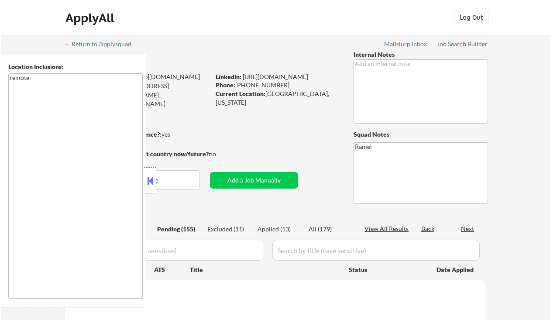
click at [152, 177] on button at bounding box center [150, 180] width 10 height 13
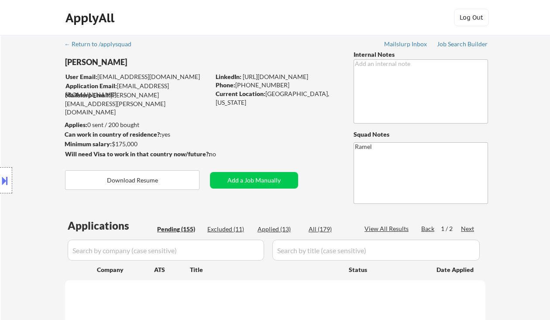
select select ""pending""
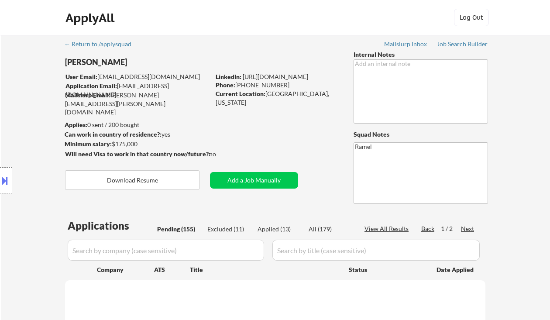
select select ""pending""
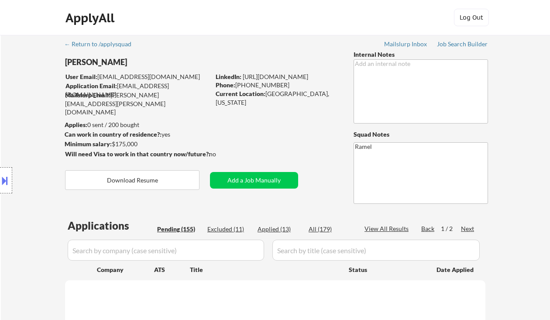
select select ""pending""
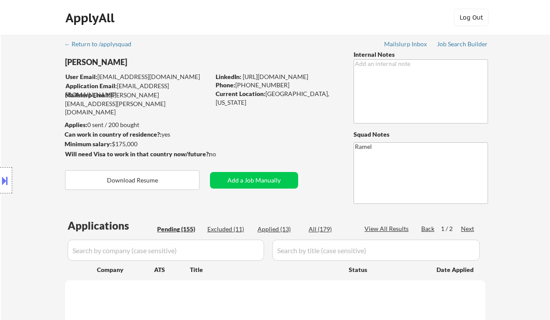
select select ""pending""
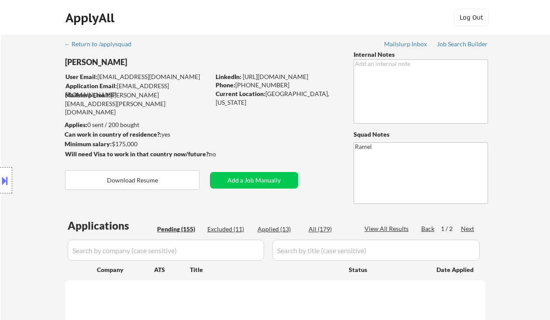
select select ""pending""
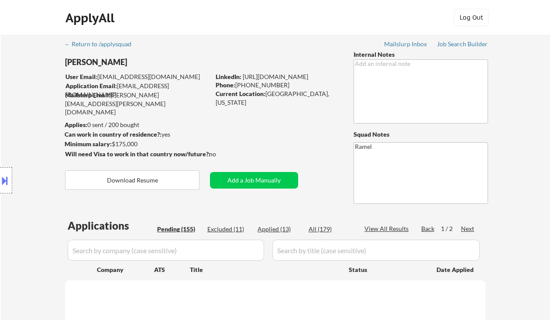
select select ""pending""
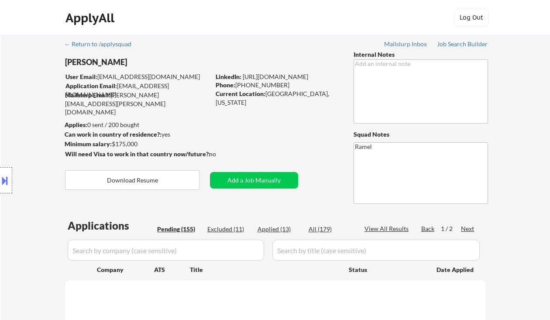
select select ""pending""
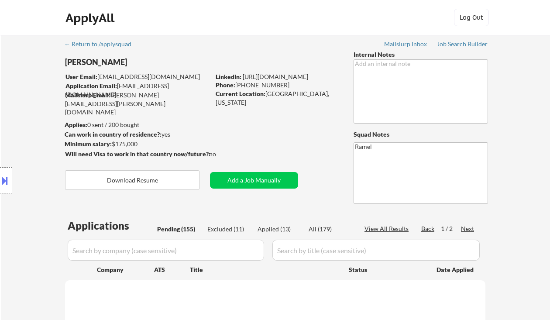
select select ""pending""
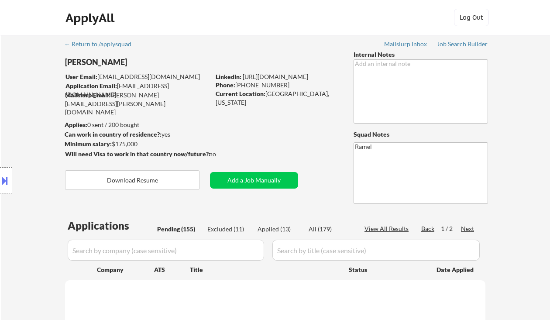
select select ""pending""
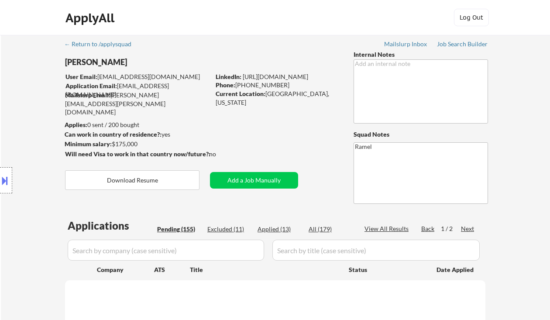
select select ""pending""
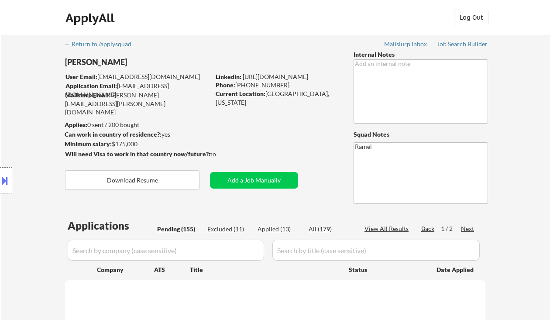
select select ""pending""
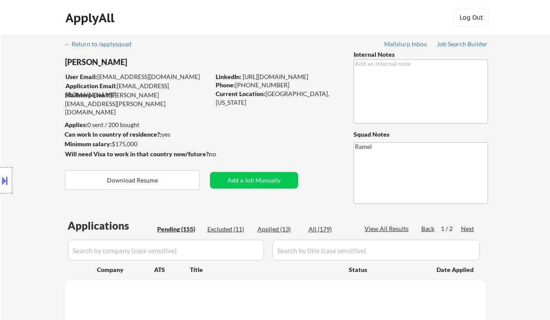
select select ""pending""
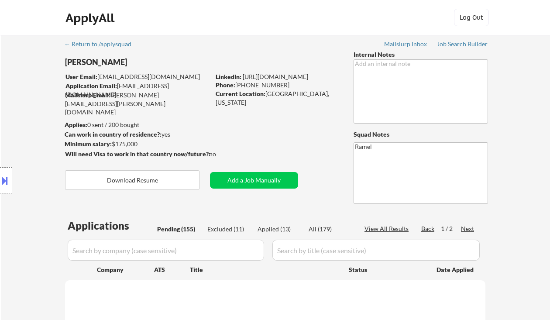
select select ""pending""
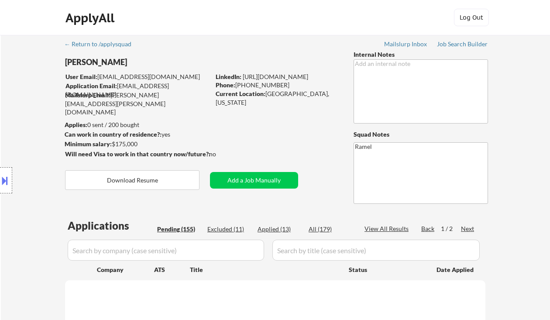
select select ""pending""
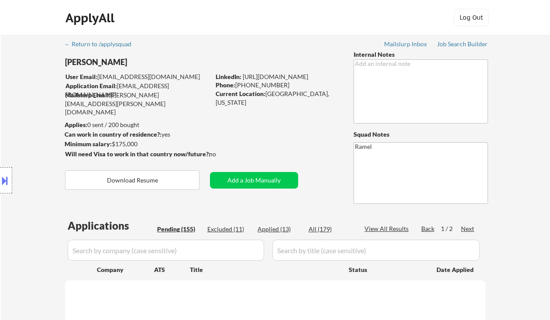
select select ""pending""
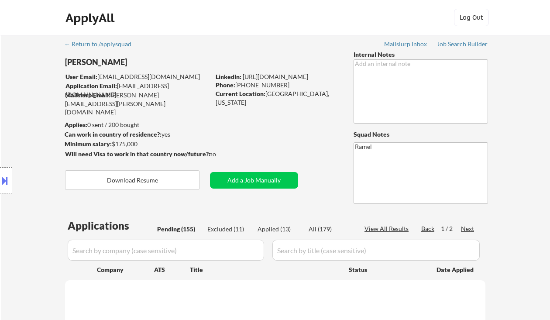
select select ""pending""
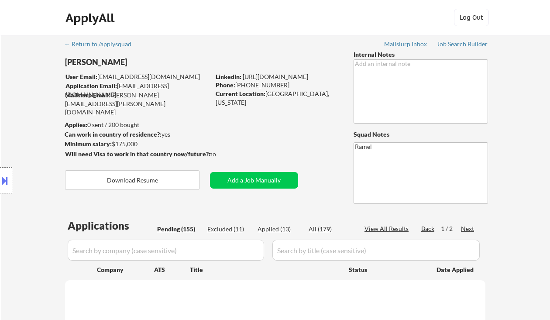
select select ""pending""
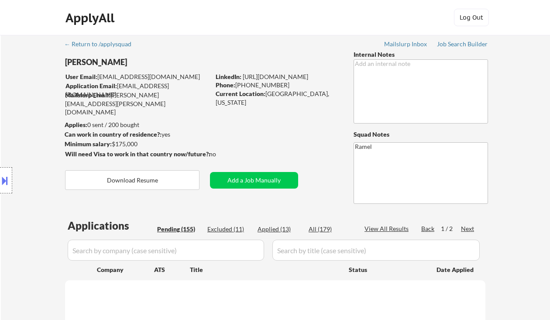
select select ""pending""
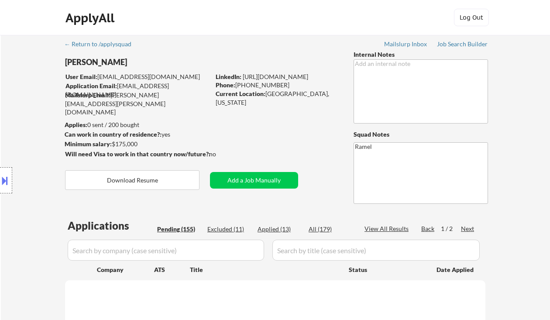
select select ""pending""
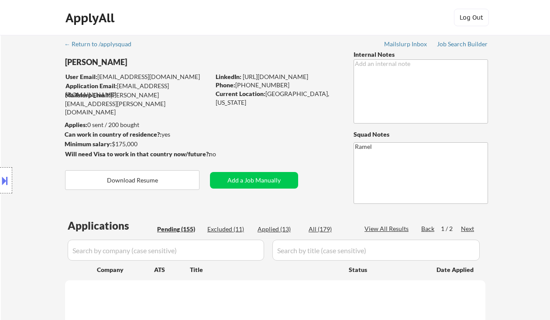
select select ""pending""
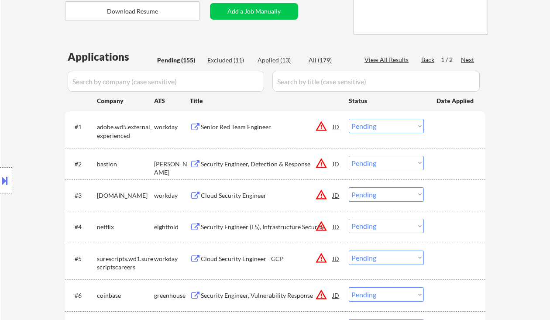
scroll to position [175, 0]
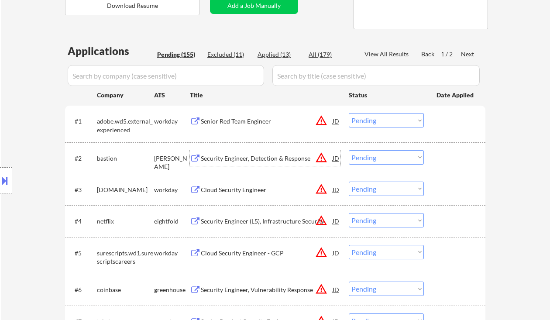
click at [240, 154] on div "Security Engineer, Detection & Response" at bounding box center [267, 158] width 132 height 9
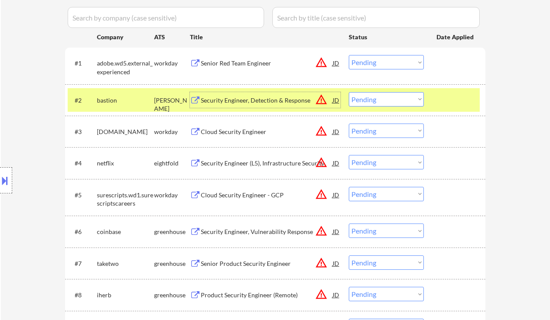
scroll to position [291, 0]
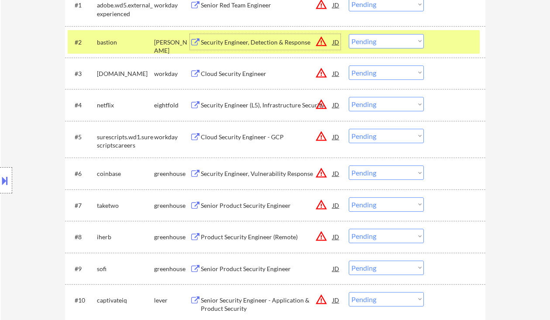
click at [232, 172] on div "Security Engineer, Vulnerability Response" at bounding box center [267, 173] width 132 height 9
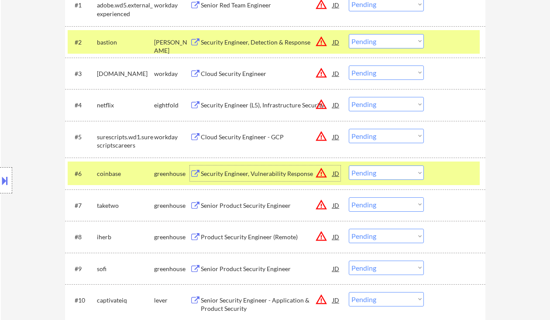
click at [273, 208] on div "Senior Product Security Engineer" at bounding box center [267, 205] width 132 height 9
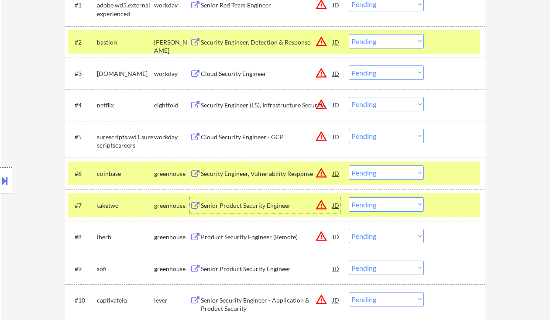
click at [376, 203] on select "Choose an option... Pending Applied Excluded (Questions) Excluded (Expired) Exc…" at bounding box center [386, 204] width 75 height 14
click at [349, 197] on select "Choose an option... Pending Applied Excluded (Questions) Excluded (Expired) Exc…" at bounding box center [386, 204] width 75 height 14
click at [264, 238] on div "Product Security Engineer (Remote)" at bounding box center [267, 237] width 132 height 9
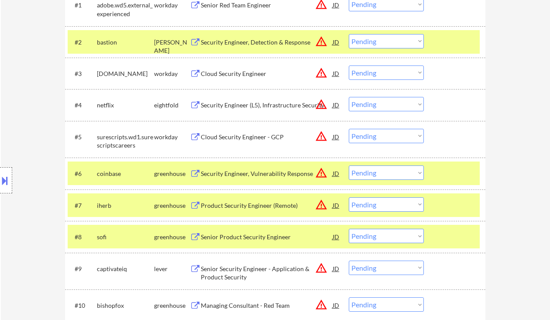
click at [384, 209] on select "Choose an option... Pending Applied Excluded (Questions) Excluded (Expired) Exc…" at bounding box center [386, 204] width 75 height 14
click at [349, 197] on select "Choose an option... Pending Applied Excluded (Questions) Excluded (Expired) Exc…" at bounding box center [386, 204] width 75 height 14
click at [267, 237] on div "Senior Product Security Engineer" at bounding box center [267, 237] width 132 height 9
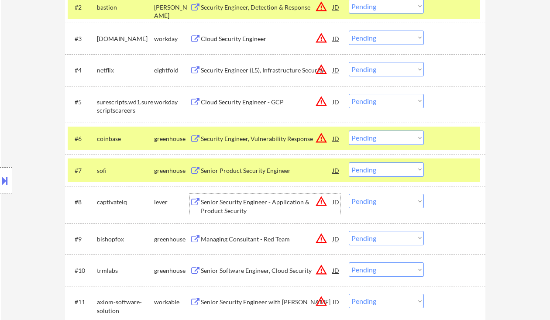
scroll to position [349, 0]
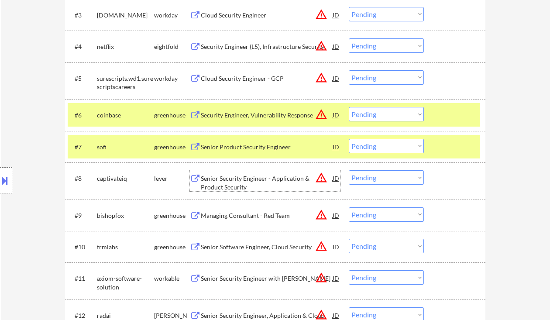
click at [388, 143] on select "Choose an option... Pending Applied Excluded (Questions) Excluded (Expired) Exc…" at bounding box center [386, 146] width 75 height 14
click at [349, 139] on select "Choose an option... Pending Applied Excluded (Questions) Excluded (Expired) Exc…" at bounding box center [386, 146] width 75 height 14
click at [250, 186] on div "Senior Security Engineer - Application & Product Security" at bounding box center [267, 182] width 132 height 17
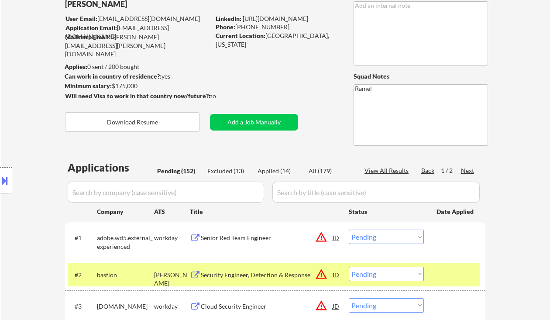
scroll to position [336, 0]
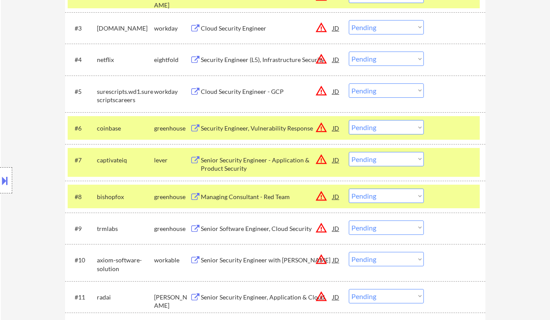
drag, startPoint x: 385, startPoint y: 159, endPoint x: 386, endPoint y: 166, distance: 6.6
click at [385, 159] on select "Choose an option... Pending Applied Excluded (Questions) Excluded (Expired) Exc…" at bounding box center [386, 159] width 75 height 14
click at [349, 152] on select "Choose an option... Pending Applied Excluded (Questions) Excluded (Expired) Exc…" at bounding box center [386, 159] width 75 height 14
click at [246, 197] on div "Managing Consultant - Red Team" at bounding box center [267, 197] width 132 height 9
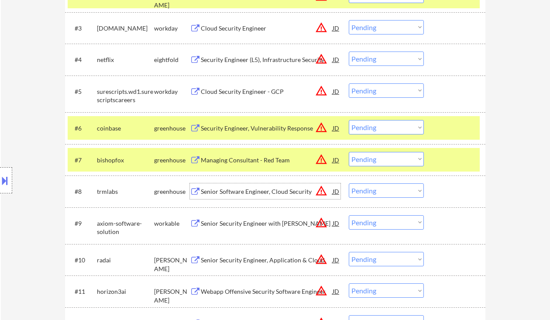
click at [378, 157] on select "Choose an option... Pending Applied Excluded (Questions) Excluded (Expired) Exc…" at bounding box center [386, 159] width 75 height 14
click at [349, 152] on select "Choose an option... Pending Applied Excluded (Questions) Excluded (Expired) Exc…" at bounding box center [386, 159] width 75 height 14
click at [258, 191] on div "Senior Software Engineer, Cloud Security" at bounding box center [267, 191] width 132 height 9
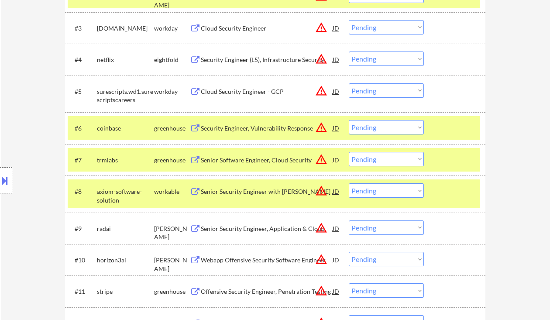
click at [412, 158] on select "Choose an option... Pending Applied Excluded (Questions) Excluded (Expired) Exc…" at bounding box center [386, 159] width 75 height 14
click at [349, 152] on select "Choose an option... Pending Applied Excluded (Questions) Excluded (Expired) Exc…" at bounding box center [386, 159] width 75 height 14
click at [261, 192] on div "Senior Security Engineer with [PERSON_NAME]" at bounding box center [267, 191] width 132 height 9
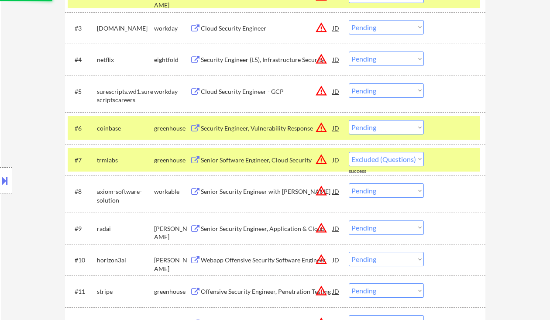
select select ""pending""
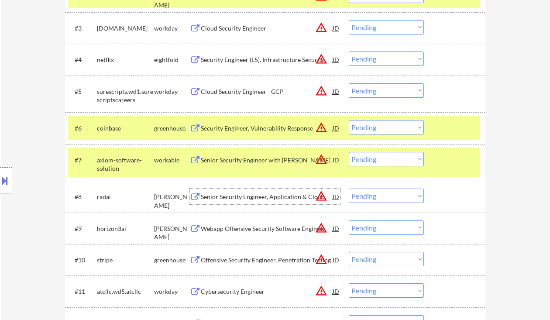
click at [243, 197] on div "Senior Security Engineer, Application & Cloud" at bounding box center [267, 197] width 132 height 9
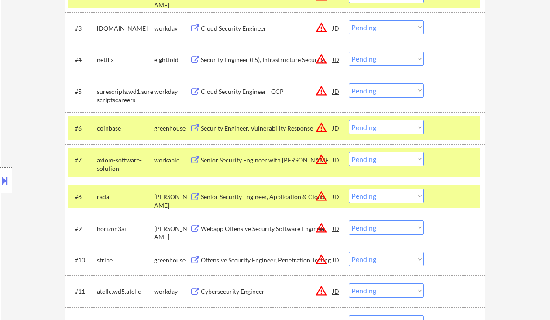
click at [368, 196] on select "Choose an option... Pending Applied Excluded (Questions) Excluded (Expired) Exc…" at bounding box center [386, 196] width 75 height 14
click at [349, 189] on select "Choose an option... Pending Applied Excluded (Questions) Excluded (Expired) Exc…" at bounding box center [386, 196] width 75 height 14
click at [263, 228] on div "Webapp Offensive Security Software Engineer" at bounding box center [267, 228] width 132 height 9
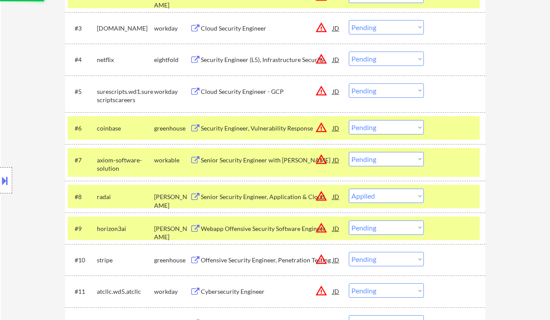
select select ""pending""
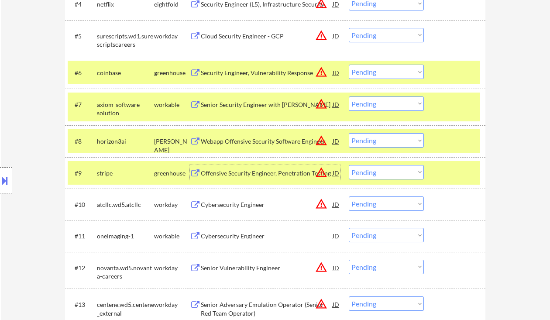
scroll to position [394, 0]
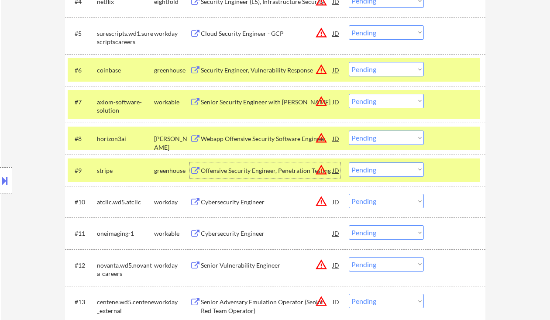
click at [248, 177] on div "Offensive Security Engineer, Penetration Testing" at bounding box center [267, 170] width 132 height 16
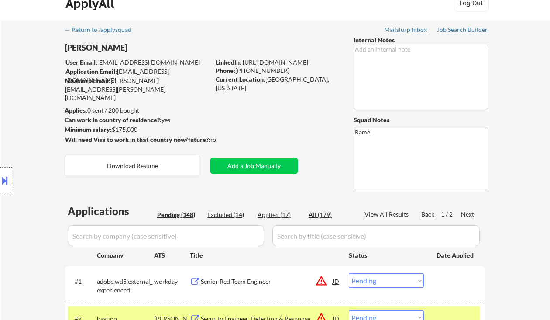
scroll to position [0, 0]
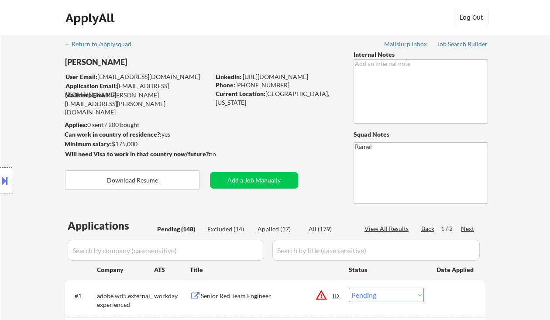
drag, startPoint x: 309, startPoint y: 72, endPoint x: 297, endPoint y: 76, distance: 12.2
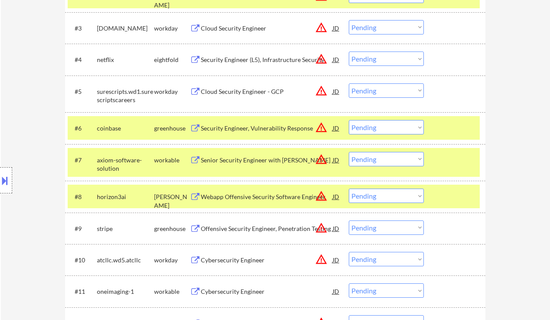
drag, startPoint x: 385, startPoint y: 162, endPoint x: 376, endPoint y: 165, distance: 9.7
click at [385, 162] on select "Choose an option... Pending Applied Excluded (Questions) Excluded (Expired) Exc…" at bounding box center [386, 159] width 75 height 14
click at [349, 152] on select "Choose an option... Pending Applied Excluded (Questions) Excluded (Expired) Exc…" at bounding box center [386, 159] width 75 height 14
select select ""pending""
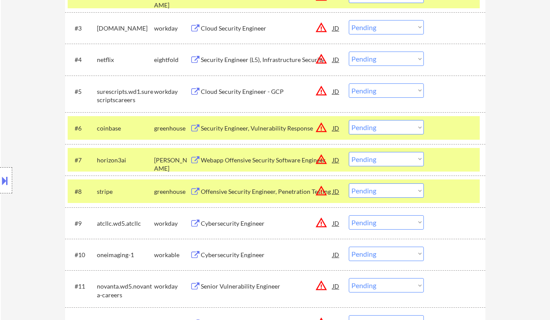
drag, startPoint x: 395, startPoint y: 191, endPoint x: 390, endPoint y: 197, distance: 8.1
click at [395, 191] on select "Choose an option... Pending Applied Excluded (Questions) Excluded (Expired) Exc…" at bounding box center [386, 190] width 75 height 14
click at [349, 183] on select "Choose an option... Pending Applied Excluded (Questions) Excluded (Expired) Exc…" at bounding box center [386, 190] width 75 height 14
select select ""pending""
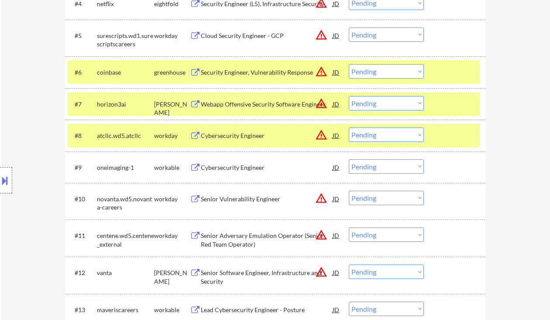
scroll to position [394, 0]
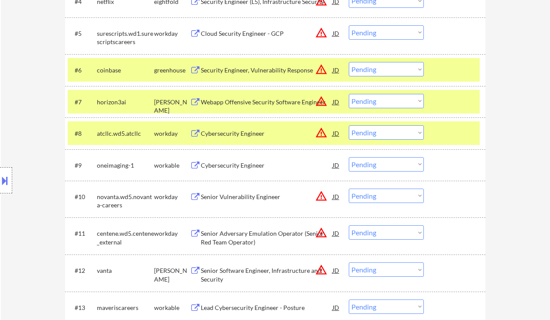
click at [232, 164] on div "Cybersecurity Engineer" at bounding box center [267, 165] width 132 height 9
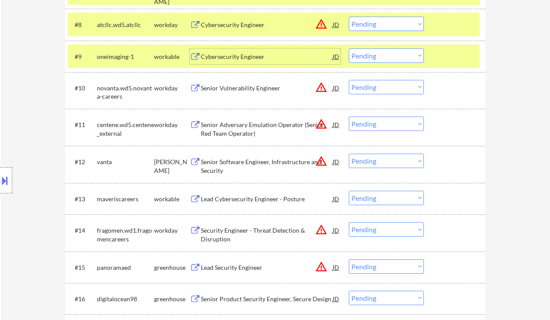
scroll to position [511, 0]
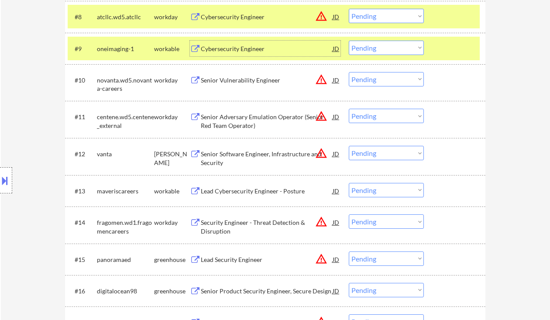
click at [270, 156] on div "Senior Software Engineer, Infrastructure and Security" at bounding box center [267, 158] width 132 height 17
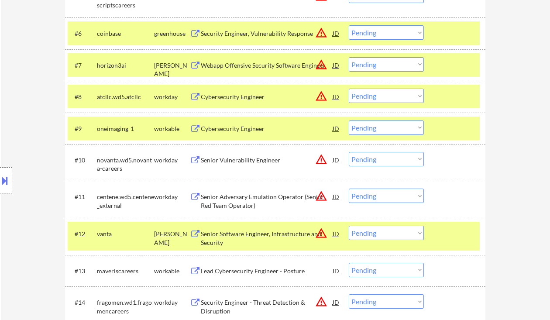
scroll to position [547, 0]
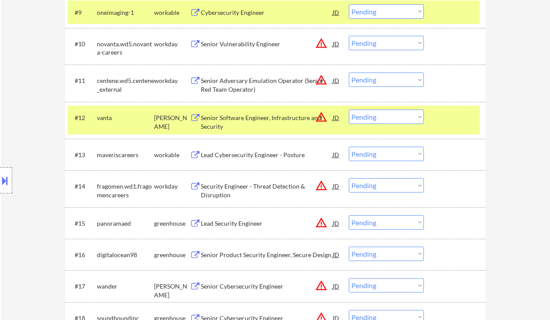
click at [364, 118] on select "Choose an option... Pending Applied Excluded (Questions) Excluded (Expired) Exc…" at bounding box center [386, 117] width 75 height 14
click at [349, 110] on select "Choose an option... Pending Applied Excluded (Questions) Excluded (Expired) Exc…" at bounding box center [386, 117] width 75 height 14
click at [237, 153] on div "Lead Cybersecurity Engineer - Posture" at bounding box center [267, 155] width 132 height 9
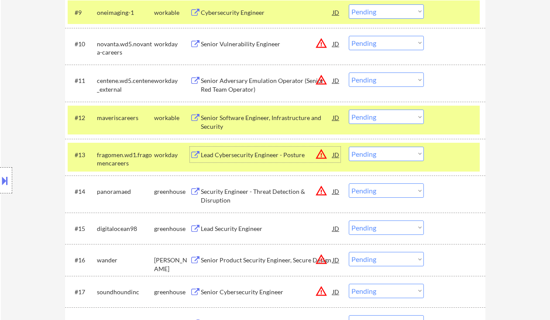
click at [371, 116] on select "Choose an option... Pending Applied Excluded (Questions) Excluded (Expired) Exc…" at bounding box center [386, 117] width 75 height 14
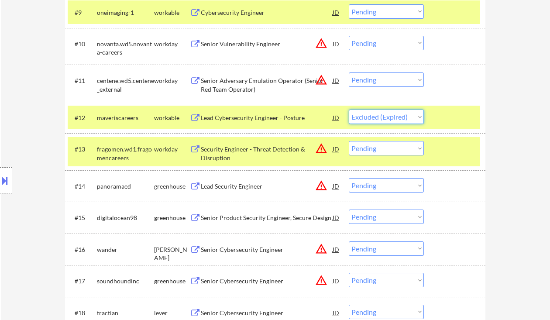
click at [349, 110] on select "Choose an option... Pending Applied Excluded (Questions) Excluded (Expired) Exc…" at bounding box center [386, 117] width 75 height 14
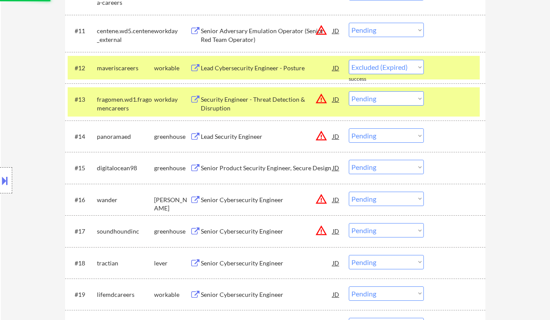
scroll to position [606, 0]
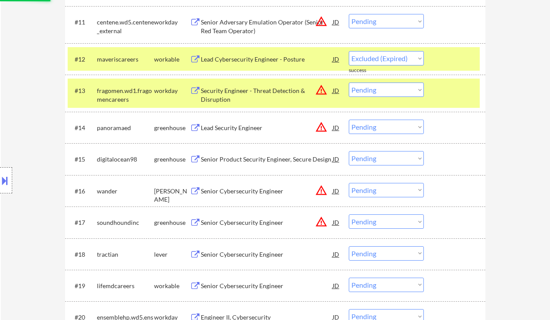
click at [242, 134] on div "Lead Security Engineer" at bounding box center [267, 128] width 132 height 16
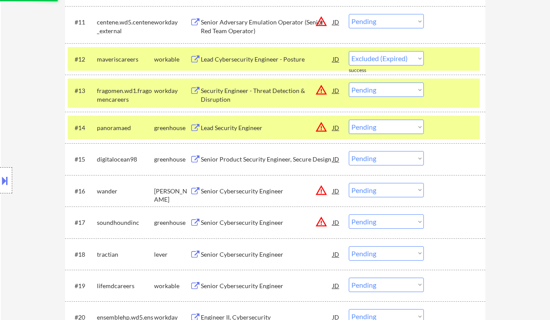
select select ""pending""
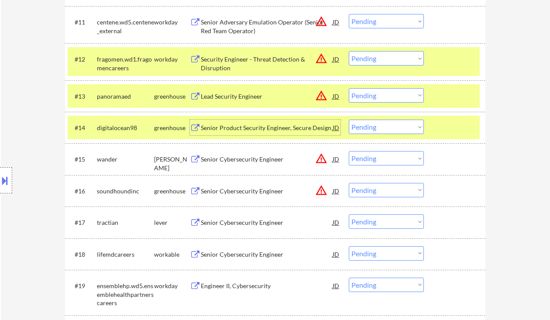
click at [232, 126] on div "Senior Product Security Engineer, Secure Design" at bounding box center [267, 128] width 132 height 9
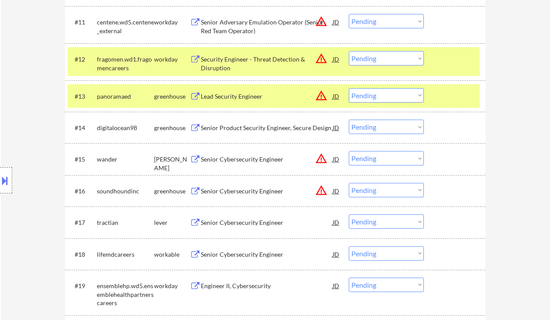
drag, startPoint x: 381, startPoint y: 127, endPoint x: 387, endPoint y: 131, distance: 7.0
click at [381, 127] on select "Choose an option... Pending Applied Excluded (Questions) Excluded (Expired) Exc…" at bounding box center [386, 127] width 75 height 14
click at [349, 120] on select "Choose an option... Pending Applied Excluded (Questions) Excluded (Expired) Exc…" at bounding box center [386, 127] width 75 height 14
click at [229, 159] on div "Senior Cybersecurity Engineer" at bounding box center [267, 159] width 132 height 9
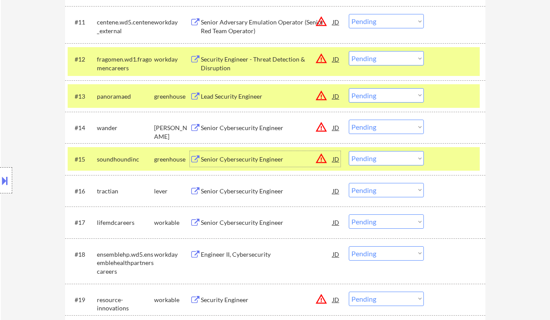
click at [253, 128] on div "Senior Cybersecurity Engineer" at bounding box center [267, 128] width 132 height 9
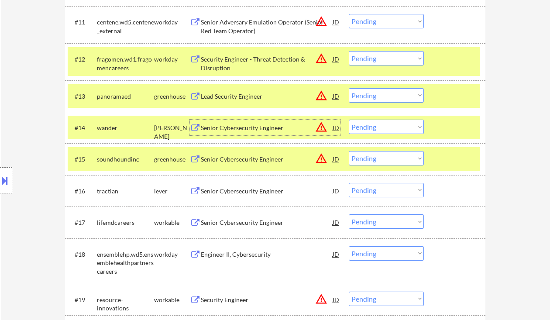
click at [375, 125] on select "Choose an option... Pending Applied Excluded (Questions) Excluded (Expired) Exc…" at bounding box center [386, 127] width 75 height 14
click at [349, 120] on select "Choose an option... Pending Applied Excluded (Questions) Excluded (Expired) Exc…" at bounding box center [386, 127] width 75 height 14
click at [279, 161] on div "Senior Cybersecurity Engineer" at bounding box center [267, 159] width 132 height 9
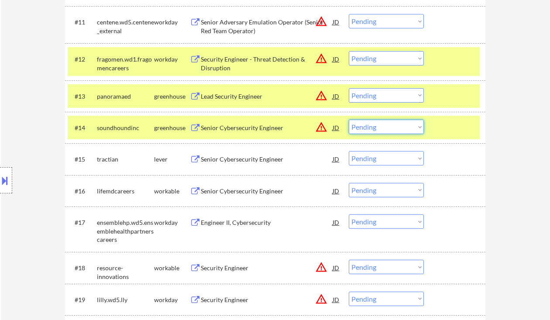
drag, startPoint x: 370, startPoint y: 122, endPoint x: 388, endPoint y: 132, distance: 20.5
click at [370, 122] on select "Choose an option... Pending Applied Excluded (Questions) Excluded (Expired) Exc…" at bounding box center [386, 127] width 75 height 14
click at [349, 120] on select "Choose an option... Pending Applied Excluded (Questions) Excluded (Expired) Exc…" at bounding box center [386, 127] width 75 height 14
click at [241, 159] on div "Senior Cybersecurity Engineer" at bounding box center [267, 159] width 132 height 9
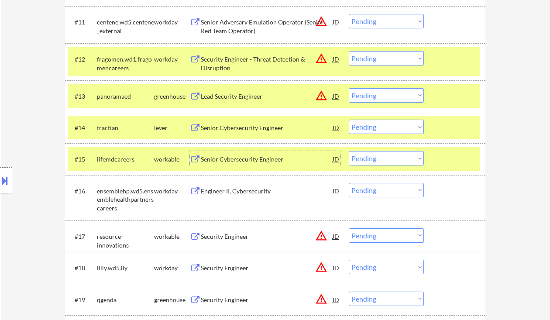
drag, startPoint x: 368, startPoint y: 124, endPoint x: 376, endPoint y: 134, distance: 11.8
click at [368, 124] on select "Choose an option... Pending Applied Excluded (Questions) Excluded (Expired) Exc…" at bounding box center [386, 127] width 75 height 14
click at [349, 120] on select "Choose an option... Pending Applied Excluded (Questions) Excluded (Expired) Exc…" at bounding box center [386, 127] width 75 height 14
click at [224, 162] on div "Senior Cybersecurity Engineer" at bounding box center [267, 159] width 132 height 9
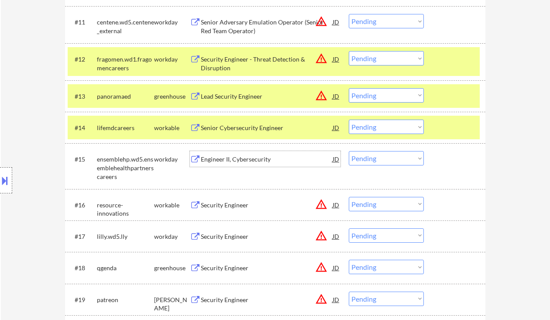
click at [385, 126] on select "Choose an option... Pending Applied Excluded (Questions) Excluded (Expired) Exc…" at bounding box center [386, 127] width 75 height 14
click at [349, 120] on select "Choose an option... Pending Applied Excluded (Questions) Excluded (Expired) Exc…" at bounding box center [386, 127] width 75 height 14
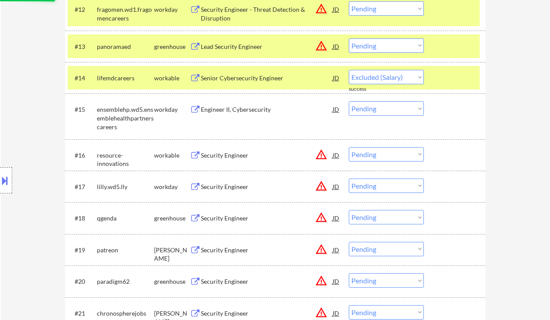
scroll to position [664, 0]
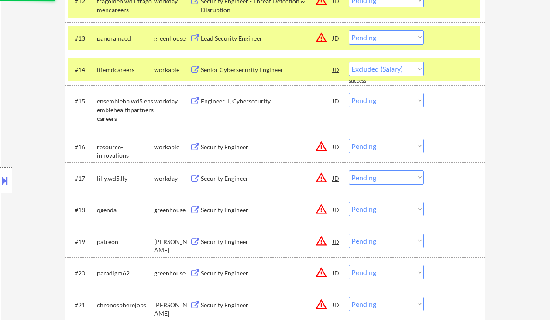
select select ""pending""
click at [240, 145] on div "Security Engineer" at bounding box center [267, 147] width 132 height 9
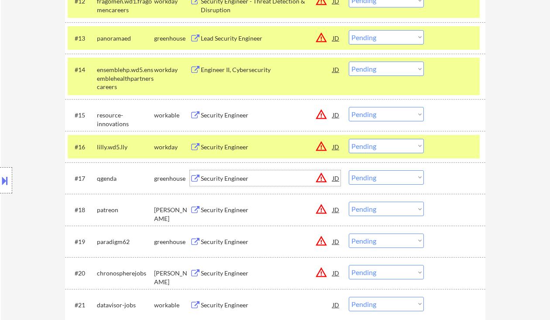
click at [245, 183] on div "Security Engineer" at bounding box center [267, 178] width 132 height 9
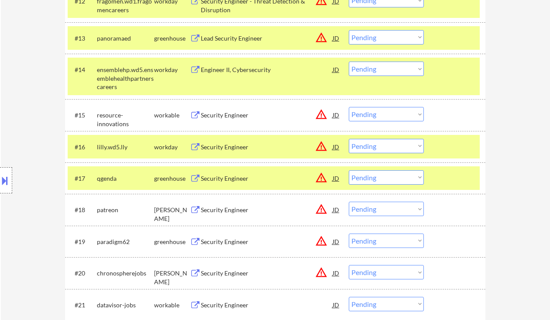
scroll to position [722, 0]
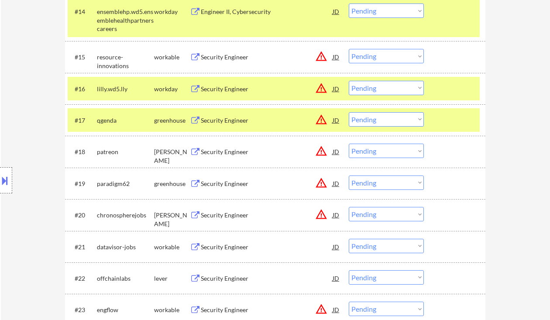
click at [383, 123] on select "Choose an option... Pending Applied Excluded (Questions) Excluded (Expired) Exc…" at bounding box center [386, 119] width 75 height 14
click at [349, 112] on select "Choose an option... Pending Applied Excluded (Questions) Excluded (Expired) Exc…" at bounding box center [386, 119] width 75 height 14
click at [244, 154] on div "Security Engineer" at bounding box center [267, 152] width 132 height 9
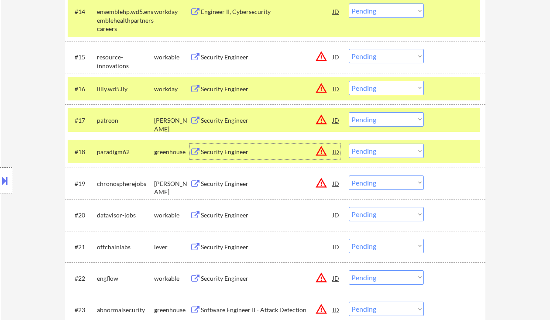
click at [362, 120] on select "Choose an option... Pending Applied Excluded (Questions) Excluded (Expired) Exc…" at bounding box center [386, 119] width 75 height 14
click at [349, 112] on select "Choose an option... Pending Applied Excluded (Questions) Excluded (Expired) Exc…" at bounding box center [386, 119] width 75 height 14
click at [239, 150] on div "Security Engineer" at bounding box center [267, 152] width 132 height 9
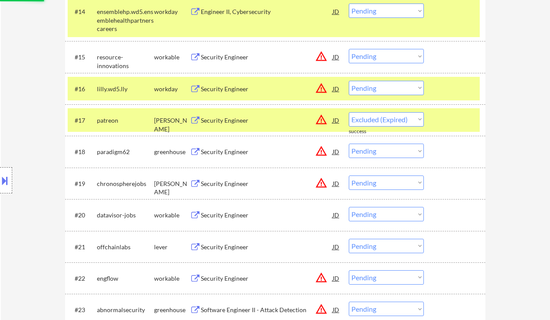
select select ""pending""
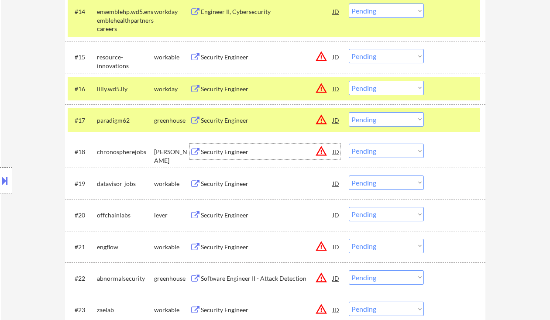
click at [241, 183] on div "Security Engineer" at bounding box center [267, 183] width 132 height 9
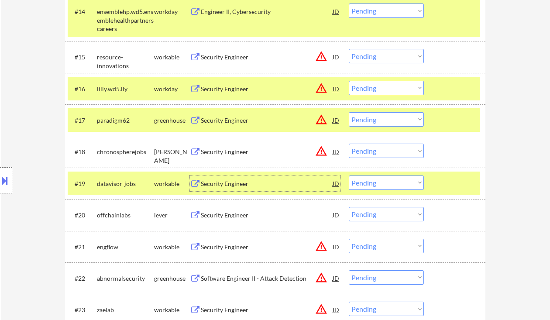
scroll to position [780, 0]
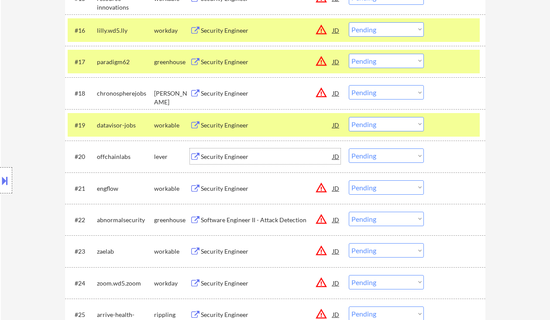
click at [226, 158] on div "Security Engineer" at bounding box center [267, 156] width 132 height 9
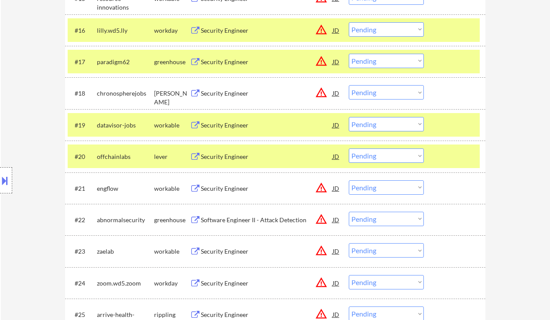
click at [385, 160] on select "Choose an option... Pending Applied Excluded (Questions) Excluded (Expired) Exc…" at bounding box center [386, 155] width 75 height 14
click at [349, 148] on select "Choose an option... Pending Applied Excluded (Questions) Excluded (Expired) Exc…" at bounding box center [386, 155] width 75 height 14
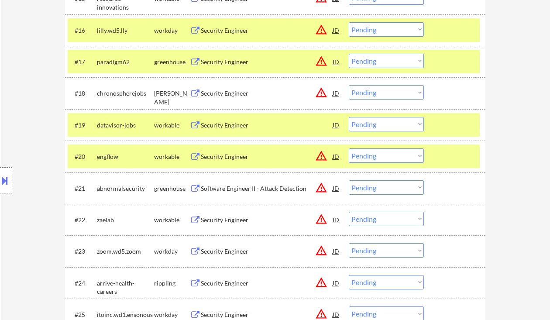
click at [222, 158] on div "Security Engineer" at bounding box center [267, 156] width 132 height 9
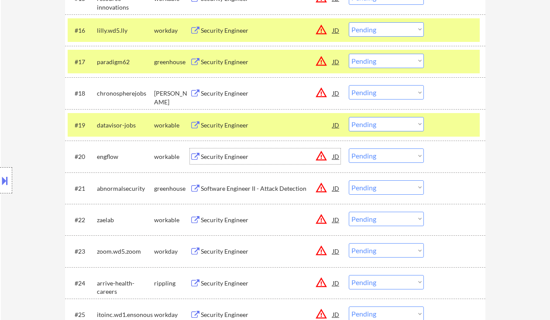
drag, startPoint x: 376, startPoint y: 158, endPoint x: 383, endPoint y: 160, distance: 7.3
click at [376, 158] on select "Choose an option... Pending Applied Excluded (Questions) Excluded (Expired) Exc…" at bounding box center [386, 155] width 75 height 14
click at [349, 148] on select "Choose an option... Pending Applied Excluded (Questions) Excluded (Expired) Exc…" at bounding box center [386, 155] width 75 height 14
click at [281, 191] on div "Software Engineer II - Attack Detection" at bounding box center [267, 188] width 132 height 9
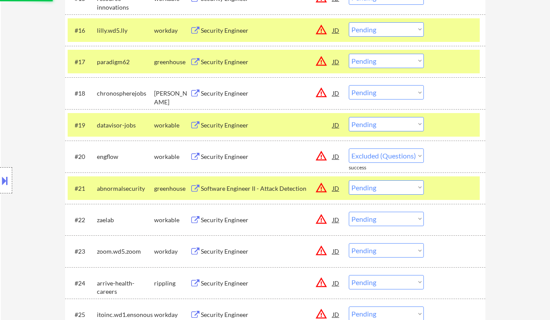
select select ""pending""
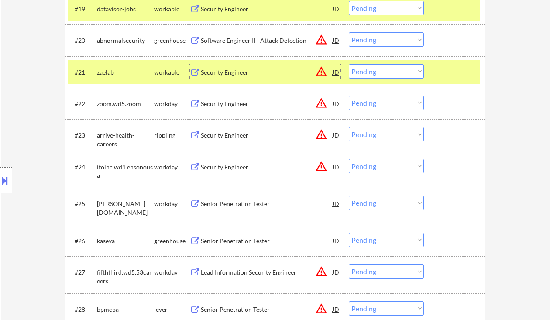
scroll to position [955, 0]
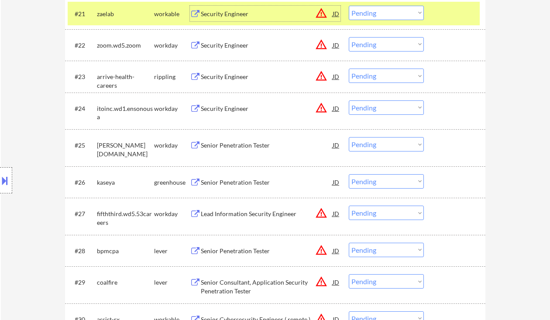
click at [235, 179] on div "Senior Penetration Tester" at bounding box center [267, 182] width 132 height 9
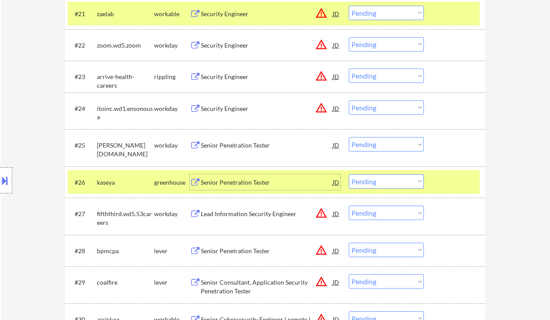
click at [341, 186] on div "#26 kaseya greenhouse Senior Penetration Tester JD warning_amber Choose an opti…" at bounding box center [274, 182] width 412 height 24
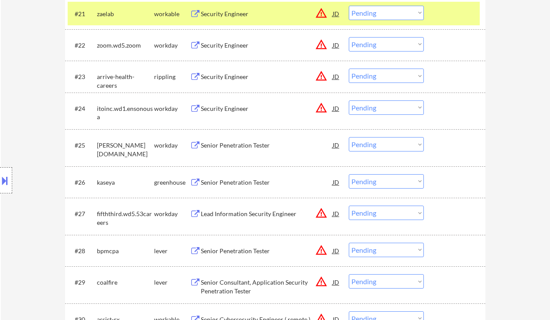
click at [338, 181] on div "JD" at bounding box center [336, 182] width 9 height 16
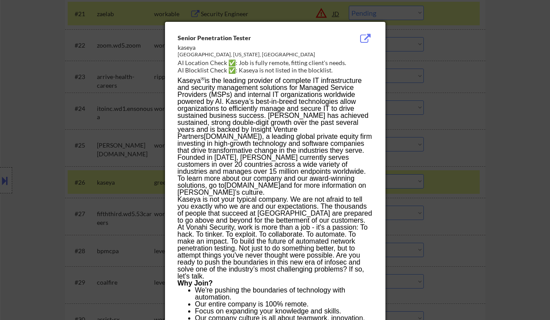
click at [512, 156] on div at bounding box center [275, 160] width 550 height 320
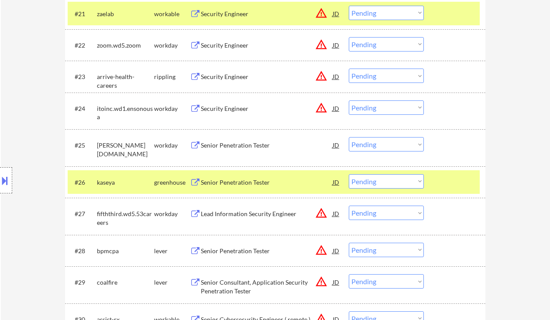
click at [369, 182] on select "Choose an option... Pending Applied Excluded (Questions) Excluded (Expired) Exc…" at bounding box center [386, 181] width 75 height 14
click at [349, 174] on select "Choose an option... Pending Applied Excluded (Questions) Excluded (Expired) Exc…" at bounding box center [386, 181] width 75 height 14
select select ""pending""
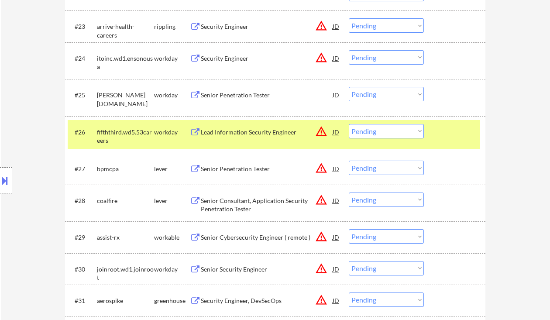
scroll to position [1013, 0]
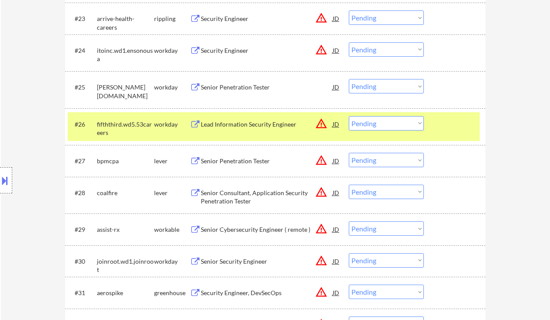
click at [260, 163] on div "Senior Penetration Tester" at bounding box center [267, 161] width 132 height 9
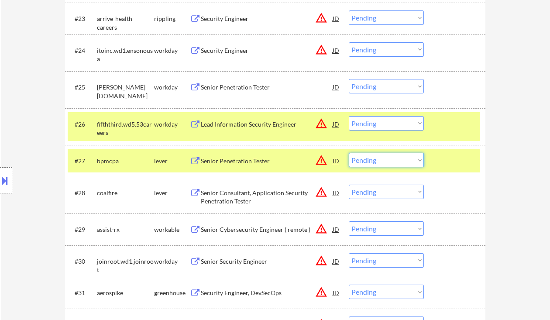
click at [362, 157] on select "Choose an option... Pending Applied Excluded (Questions) Excluded (Expired) Exc…" at bounding box center [386, 160] width 75 height 14
click at [349, 153] on select "Choose an option... Pending Applied Excluded (Questions) Excluded (Expired) Exc…" at bounding box center [386, 160] width 75 height 14
click at [264, 201] on div "Senior Consultant, Application Security Penetration Tester" at bounding box center [267, 197] width 132 height 17
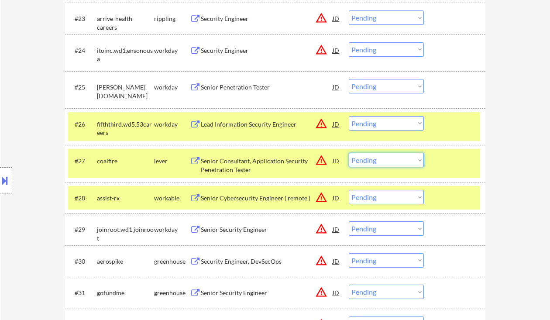
drag, startPoint x: 371, startPoint y: 156, endPoint x: 375, endPoint y: 167, distance: 11.2
click at [371, 156] on select "Choose an option... Pending Applied Excluded (Questions) Excluded (Expired) Exc…" at bounding box center [386, 160] width 75 height 14
click at [349, 153] on select "Choose an option... Pending Applied Excluded (Questions) Excluded (Expired) Exc…" at bounding box center [386, 160] width 75 height 14
select select ""pending""
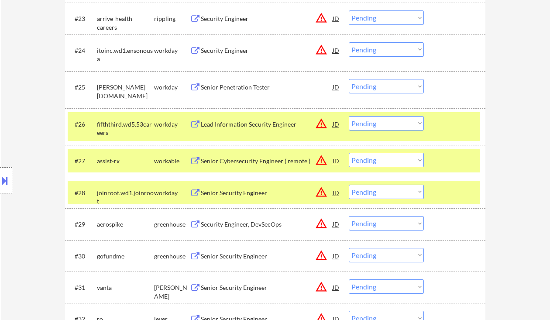
click at [255, 166] on div "Senior Cybersecurity Engineer ( remote )" at bounding box center [267, 161] width 132 height 16
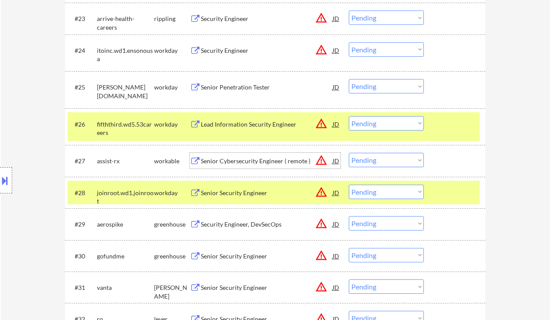
click at [250, 228] on div "Security Engineer, DevSecOps" at bounding box center [267, 224] width 132 height 9
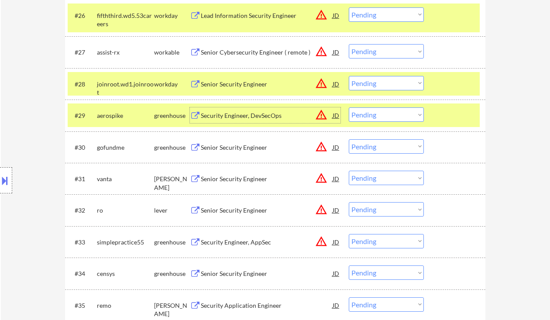
scroll to position [1130, 0]
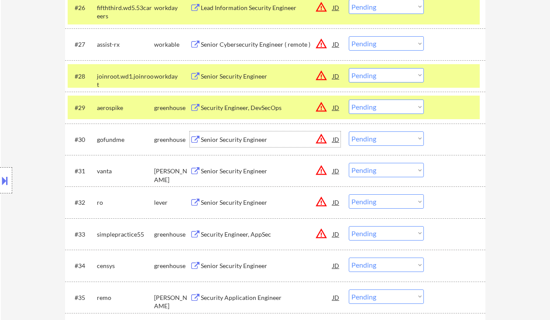
click at [254, 146] on div "Senior Security Engineer" at bounding box center [267, 139] width 132 height 16
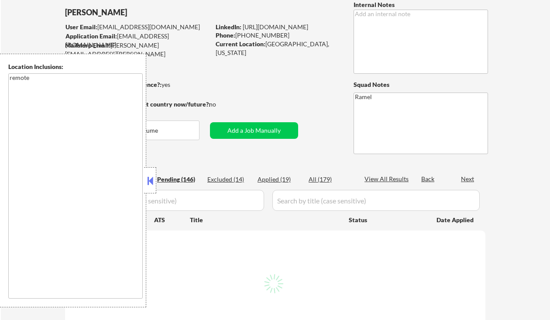
scroll to position [58, 0]
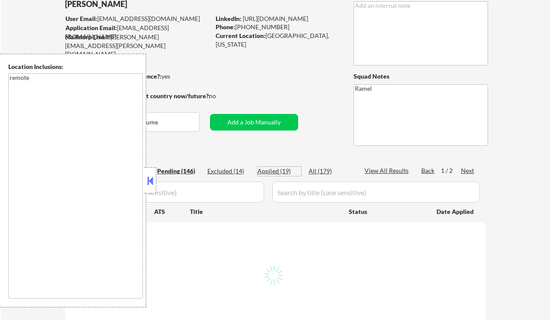
click at [272, 173] on div "Applied (19)" at bounding box center [280, 171] width 44 height 9
click at [151, 184] on button at bounding box center [150, 180] width 10 height 13
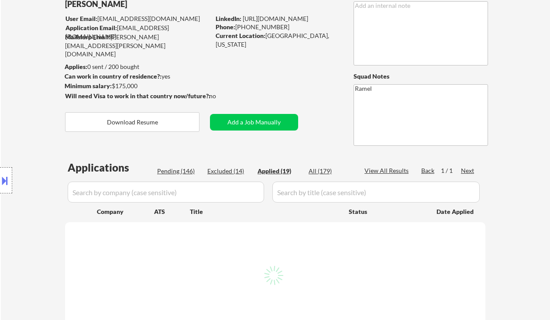
select select ""applied""
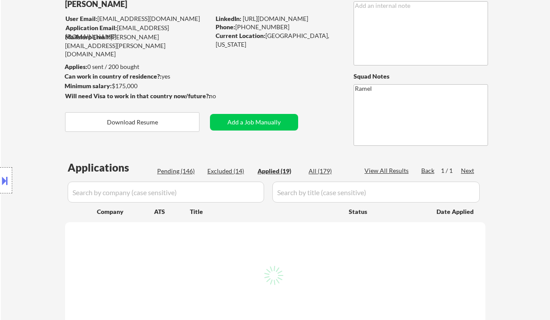
select select ""applied""
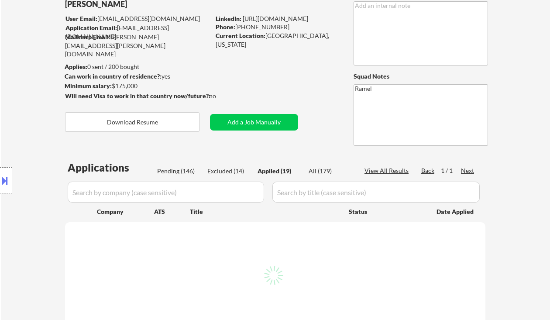
select select ""applied""
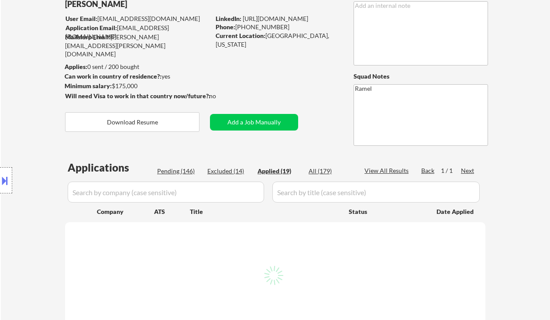
select select ""applied""
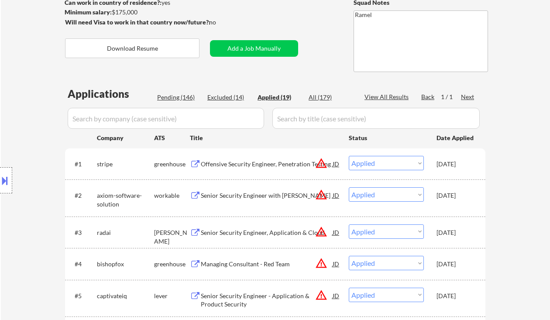
scroll to position [175, 0]
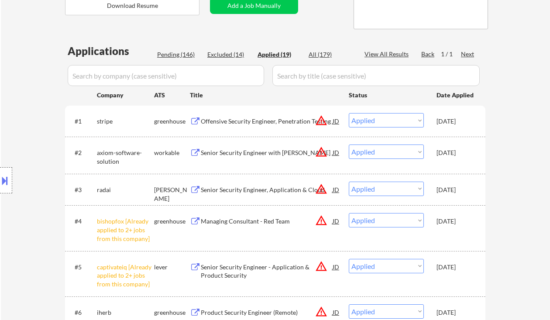
select select ""applied""
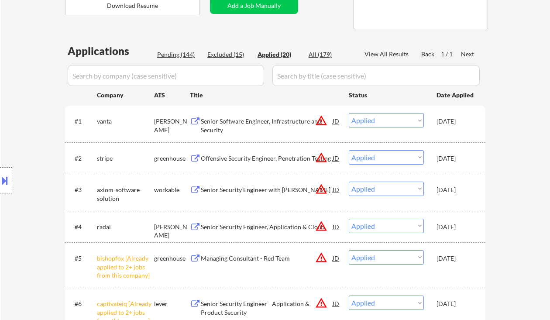
select select ""applied""
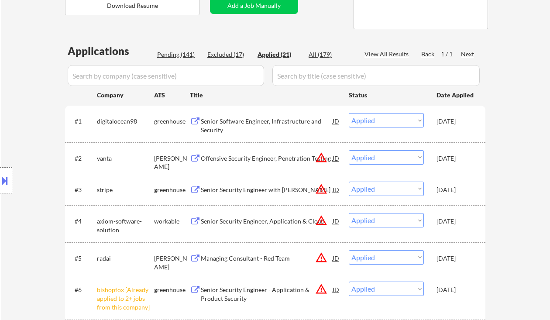
select select ""applied""
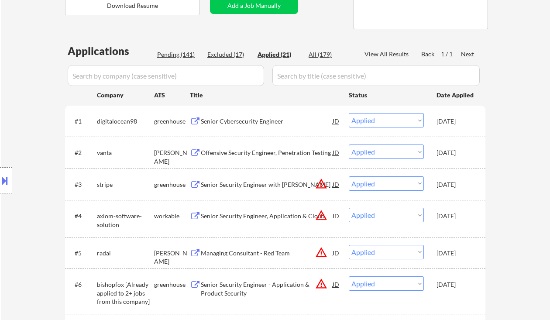
select select ""applied""
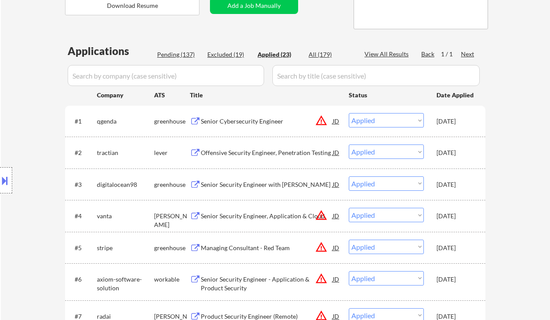
select select ""applied""
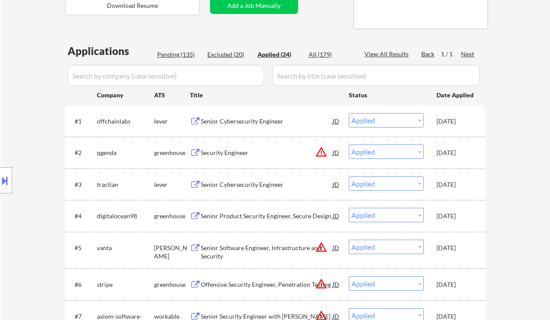
select select ""applied""
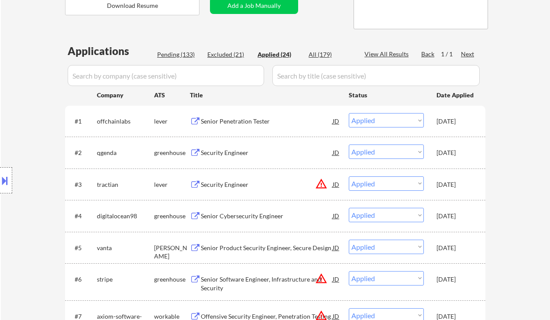
select select ""applied""
